Goal: Find specific page/section: Find specific page/section

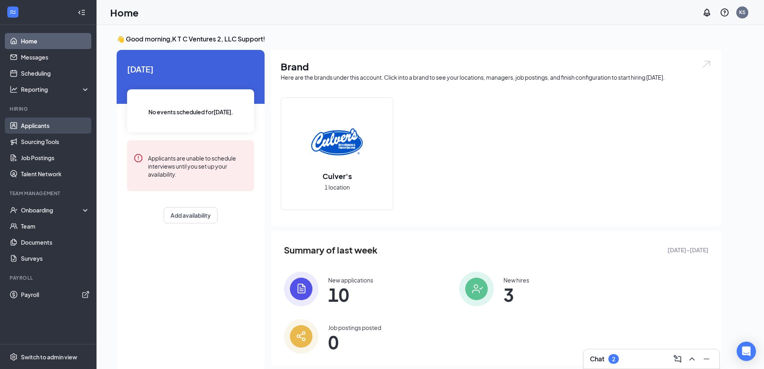
click at [55, 123] on link "Applicants" at bounding box center [55, 125] width 69 height 16
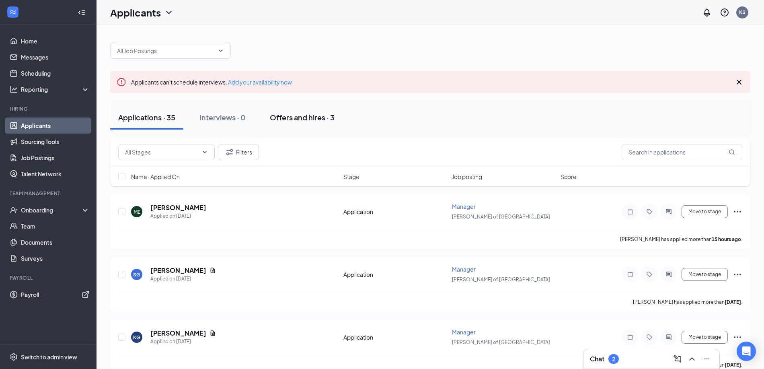
click at [305, 121] on div "Offers and hires · 3" at bounding box center [302, 117] width 65 height 10
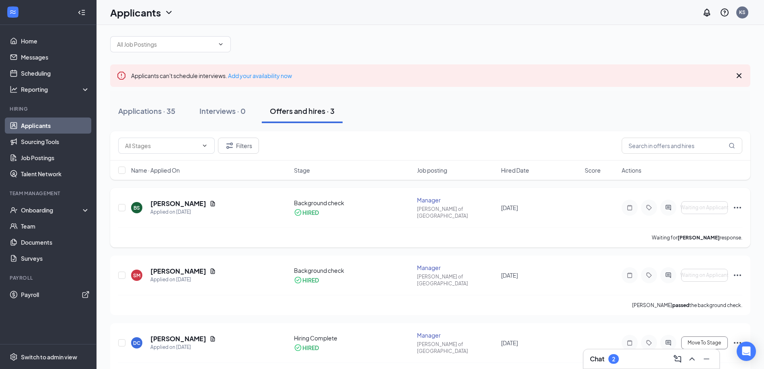
scroll to position [7, 0]
click at [39, 123] on link "Applicants" at bounding box center [55, 125] width 69 height 16
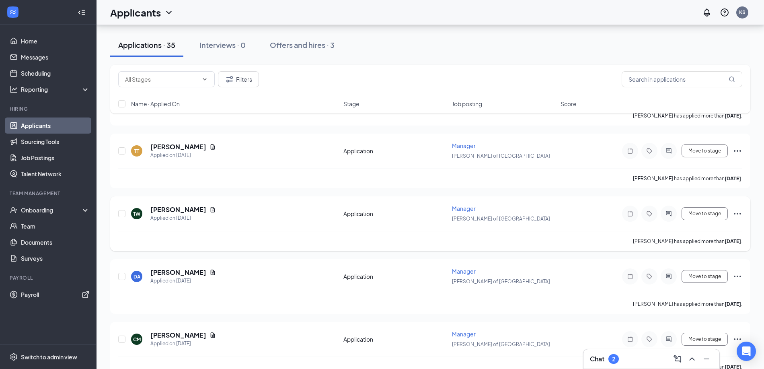
scroll to position [310, 0]
click at [294, 50] on button "Offers and hires · 3" at bounding box center [302, 45] width 81 height 24
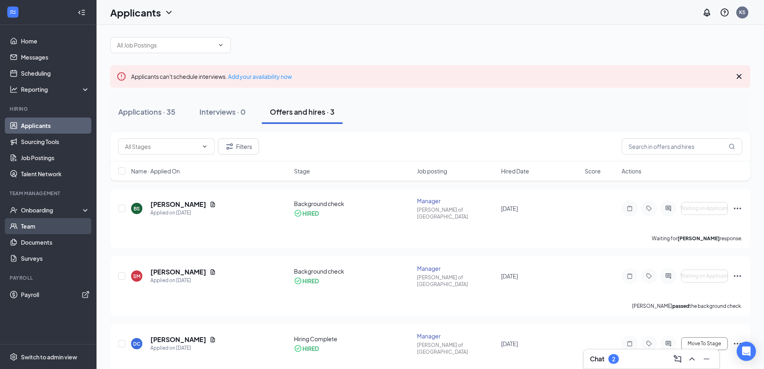
scroll to position [7, 0]
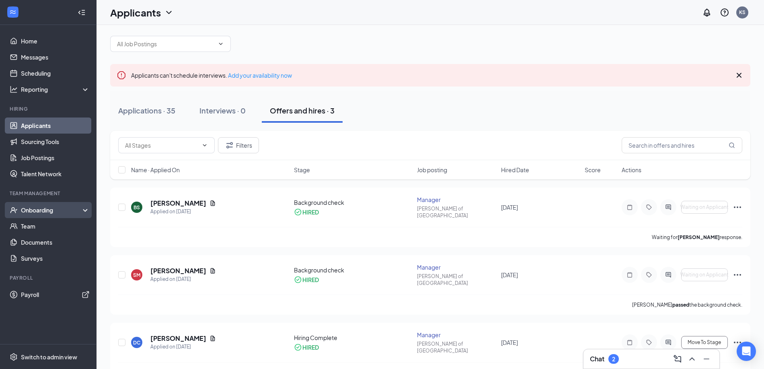
click at [43, 210] on div "Onboarding" at bounding box center [52, 210] width 62 height 8
click at [44, 227] on link "Overview" at bounding box center [55, 226] width 69 height 16
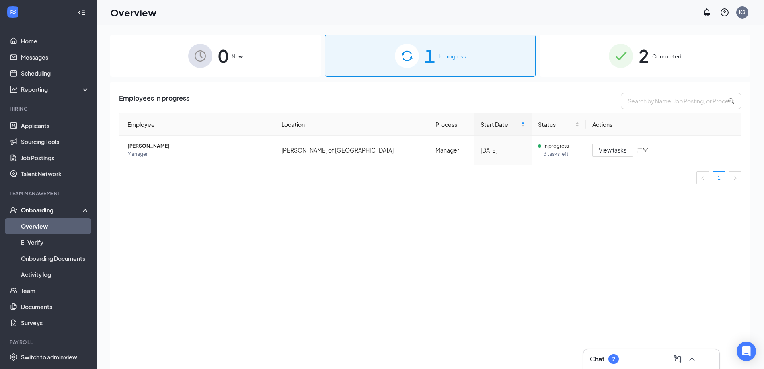
click at [121, 228] on div "Employees in progress Employee Location Process Start Date Status Actions Saman…" at bounding box center [430, 235] width 640 height 307
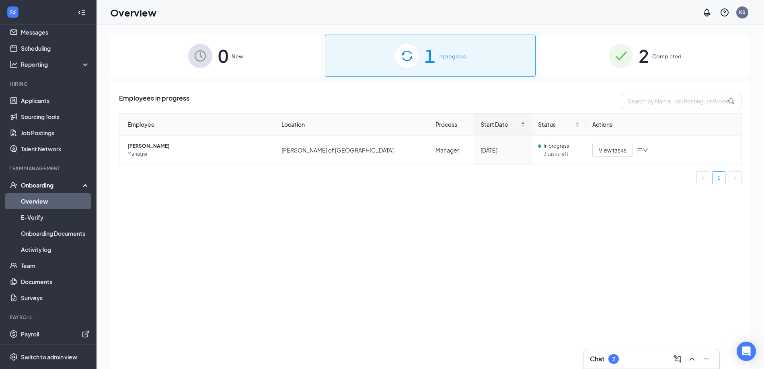
scroll to position [26, 0]
click at [38, 103] on link "Applicants" at bounding box center [55, 99] width 69 height 16
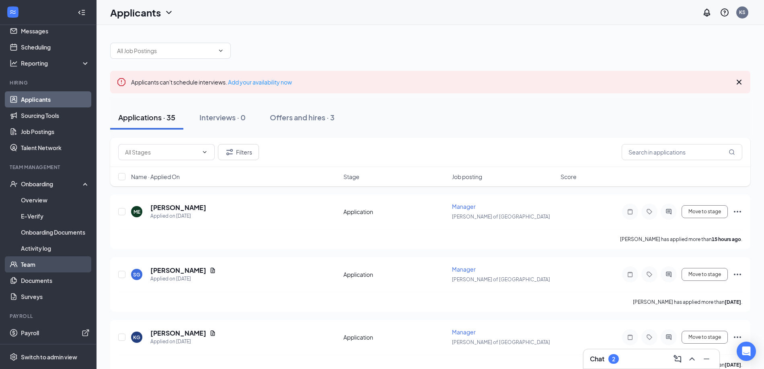
click at [47, 269] on link "Team" at bounding box center [55, 264] width 69 height 16
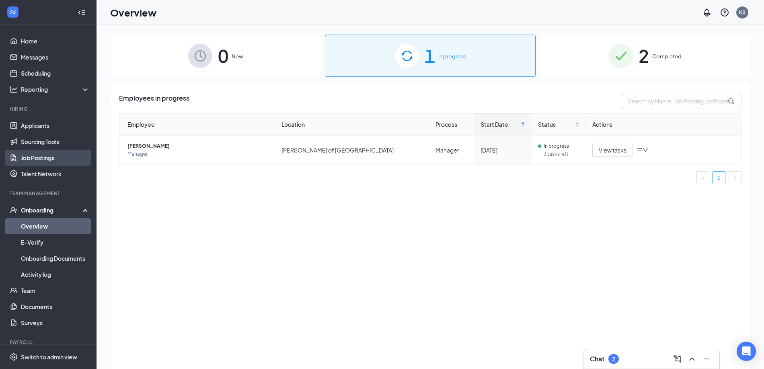
scroll to position [26, 0]
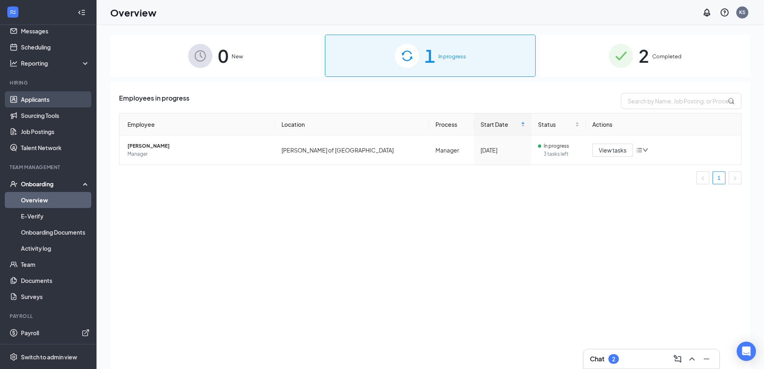
click at [56, 100] on link "Applicants" at bounding box center [55, 99] width 69 height 16
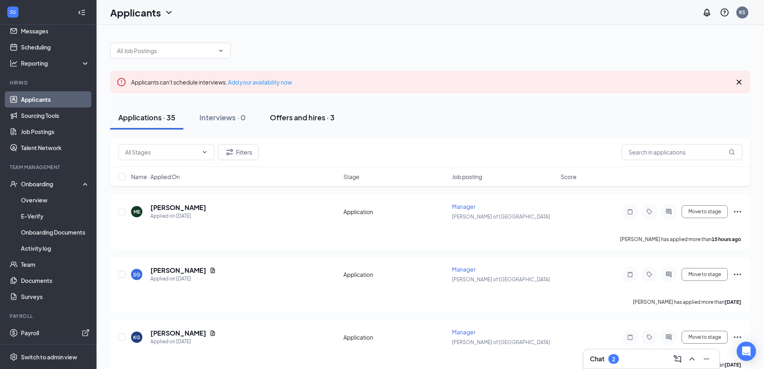
click at [301, 119] on div "Offers and hires · 3" at bounding box center [302, 117] width 65 height 10
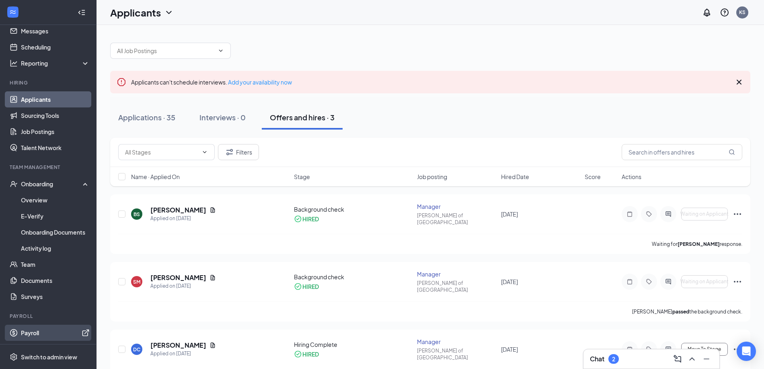
click at [47, 332] on link "Payroll" at bounding box center [55, 333] width 69 height 16
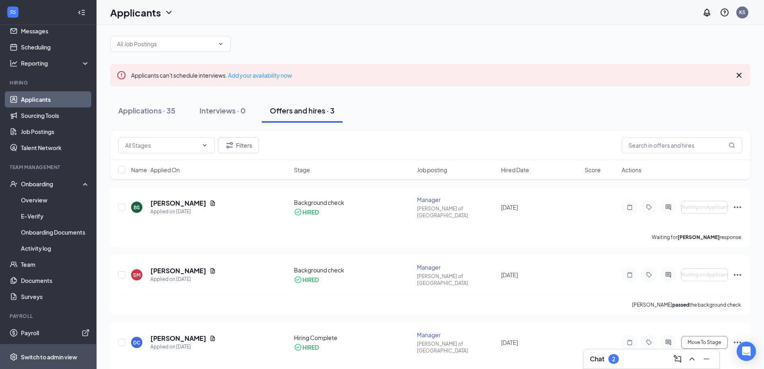
click at [55, 355] on div "Switch to admin view" at bounding box center [49, 357] width 56 height 8
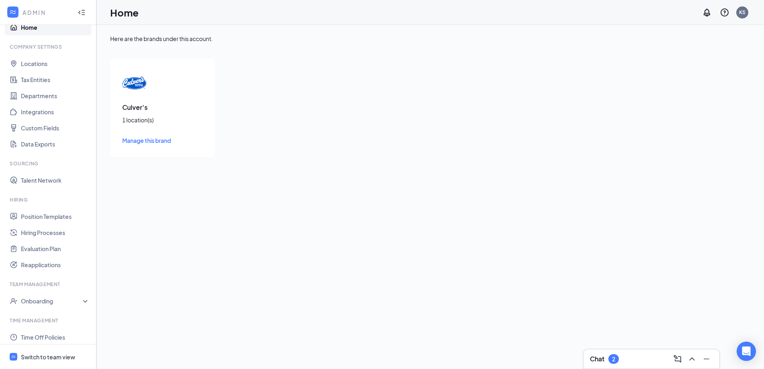
scroll to position [14, 0]
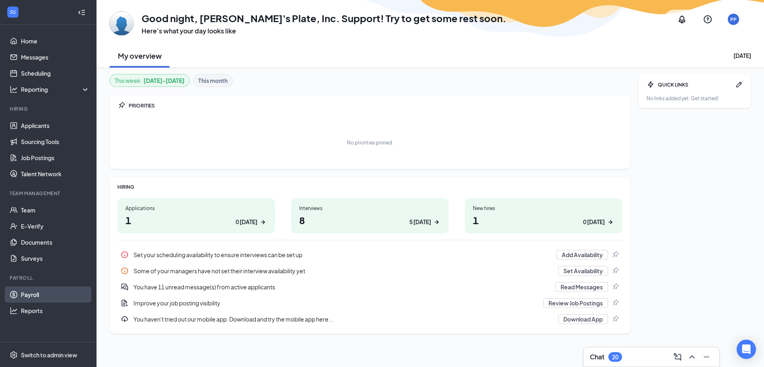
click at [60, 293] on link "Payroll" at bounding box center [55, 294] width 69 height 16
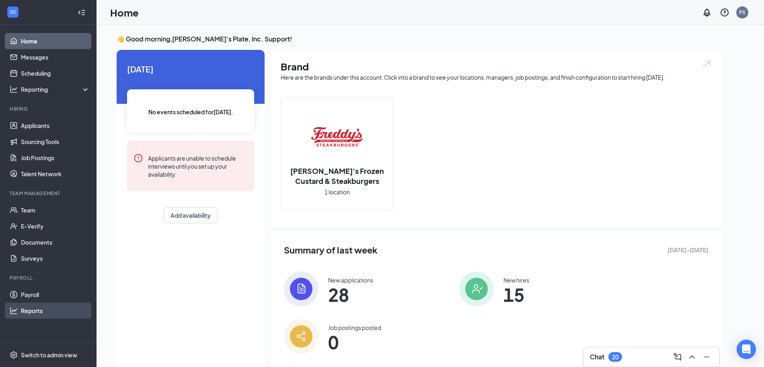
scroll to position [18, 0]
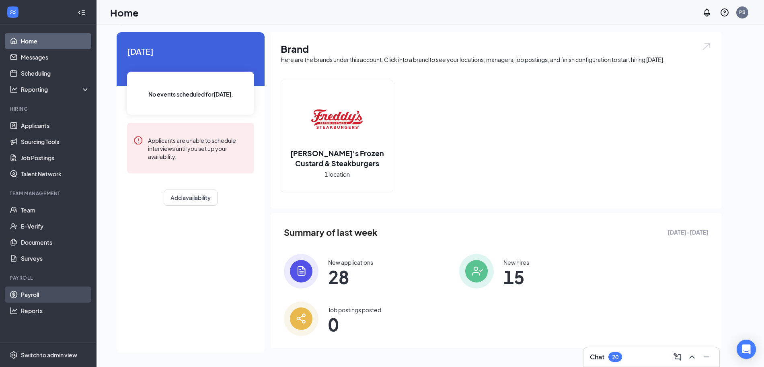
click at [40, 294] on link "Payroll" at bounding box center [55, 294] width 69 height 16
